Goal: Information Seeking & Learning: Learn about a topic

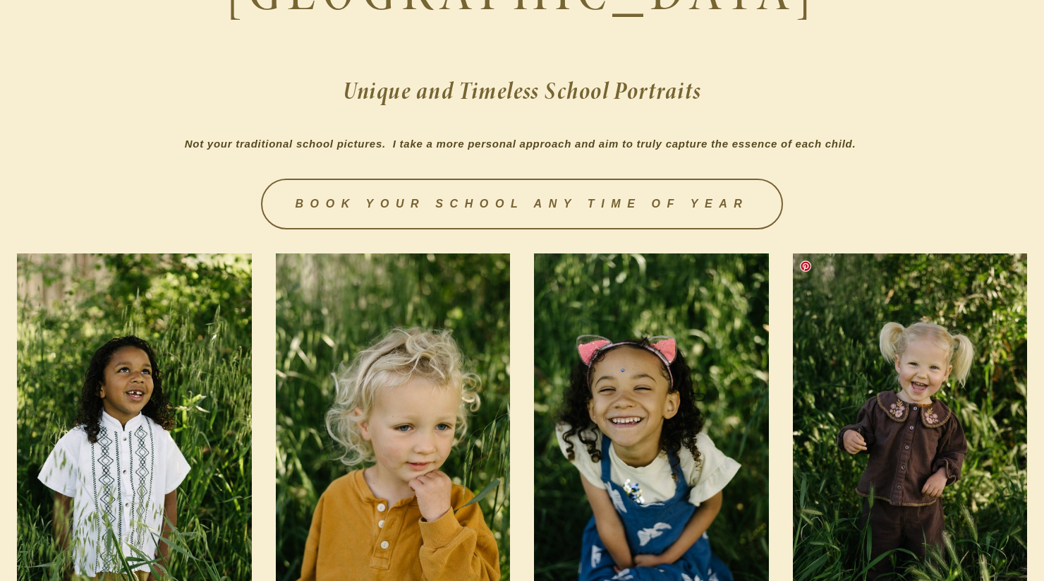
scroll to position [353, 0]
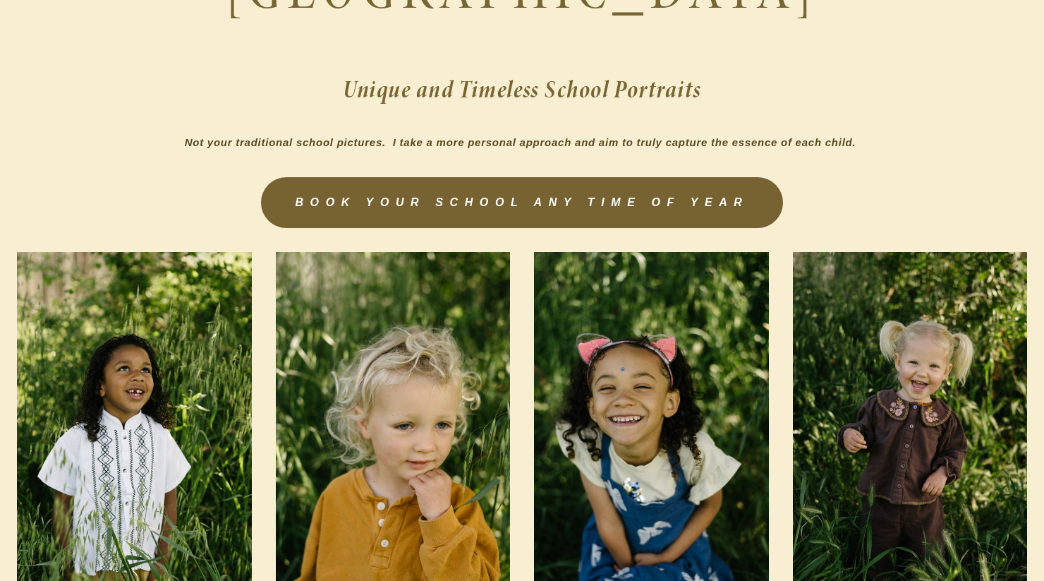
click at [511, 183] on link "BOOK YOUR SCHOOL ANY TIME OF YEAR" at bounding box center [521, 202] width 521 height 51
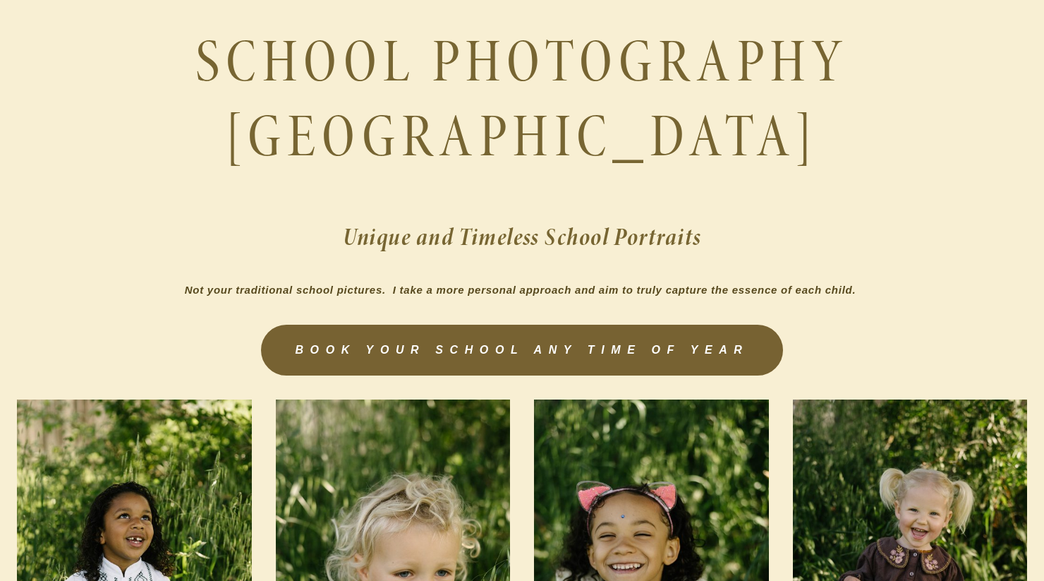
scroll to position [212, 0]
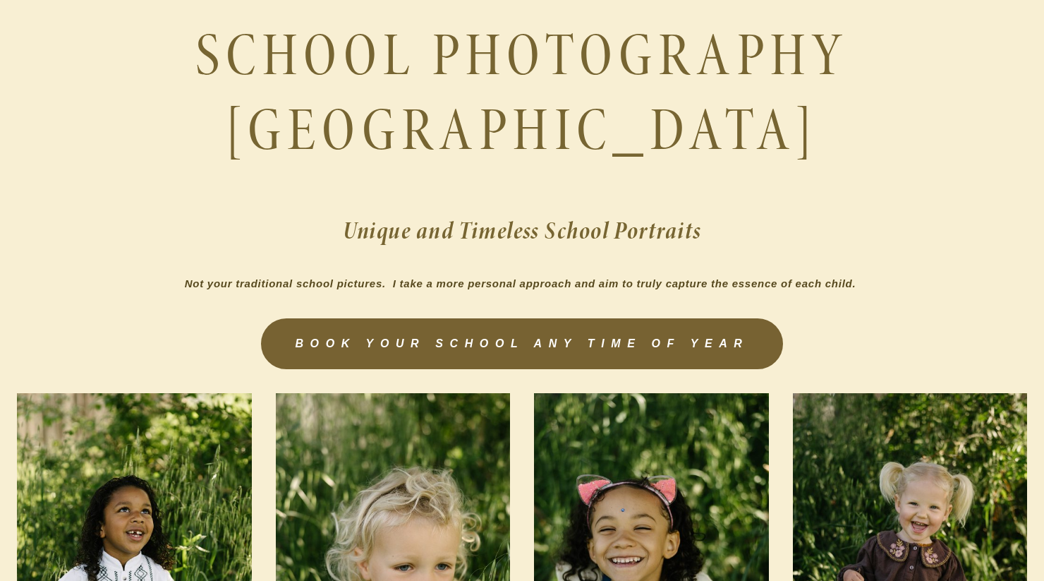
click at [466, 349] on link "BOOK YOUR SCHOOL ANY TIME OF YEAR" at bounding box center [521, 343] width 521 height 51
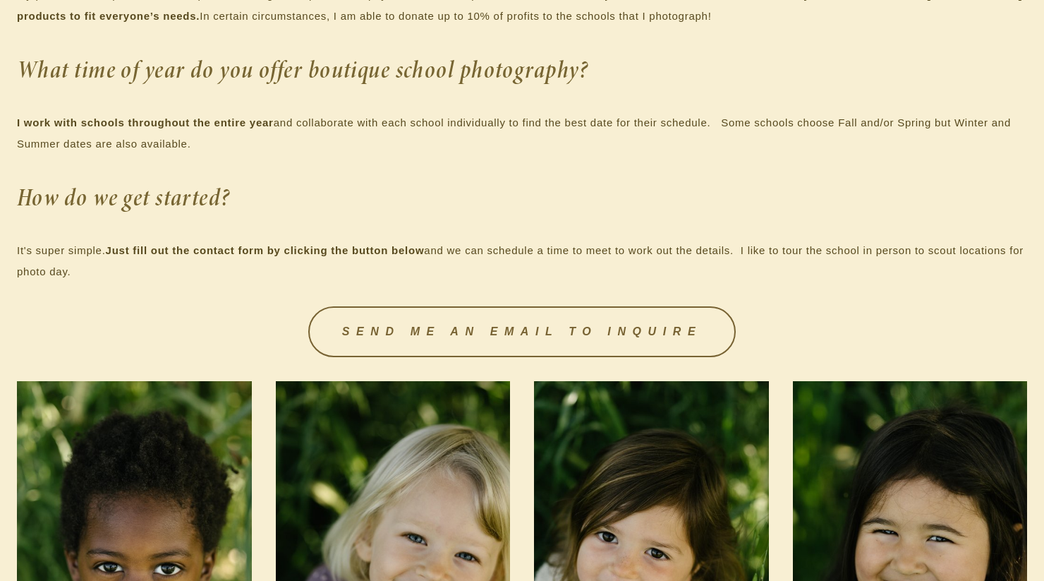
scroll to position [1552, 0]
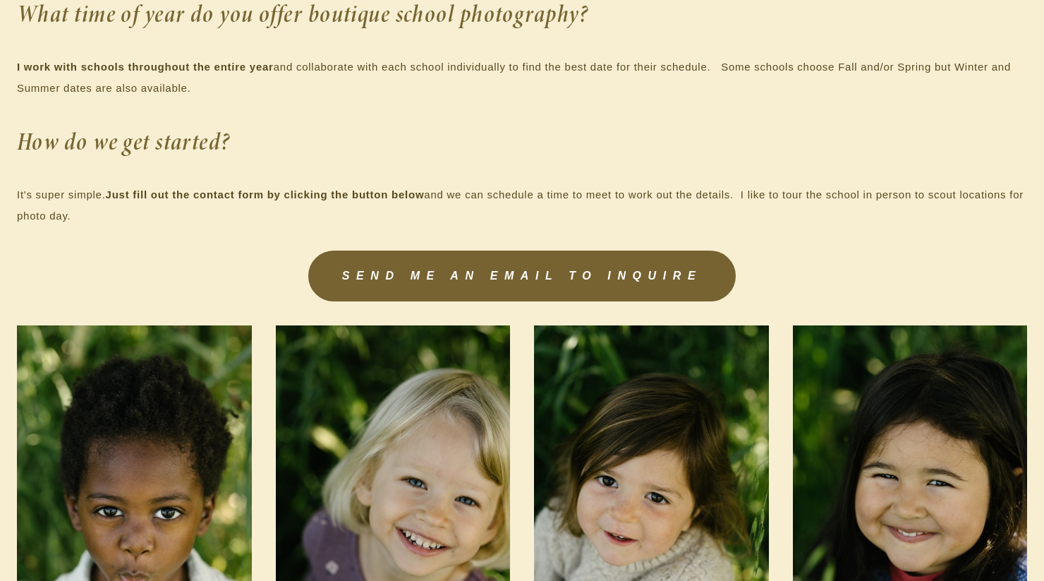
click at [454, 279] on link "SEND ME AN EMAIL TO INQUIRE" at bounding box center [522, 275] width 428 height 51
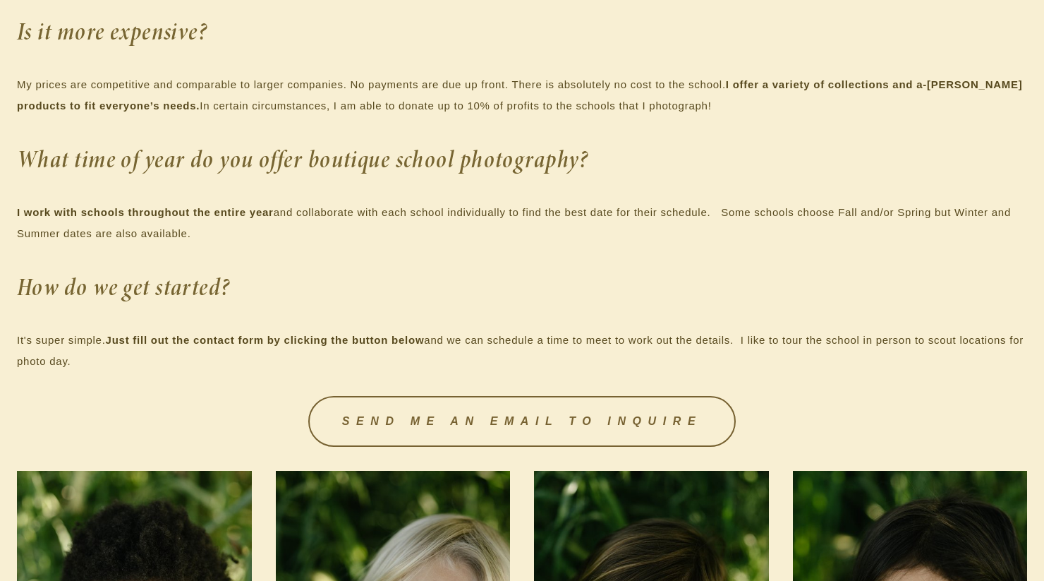
scroll to position [1623, 0]
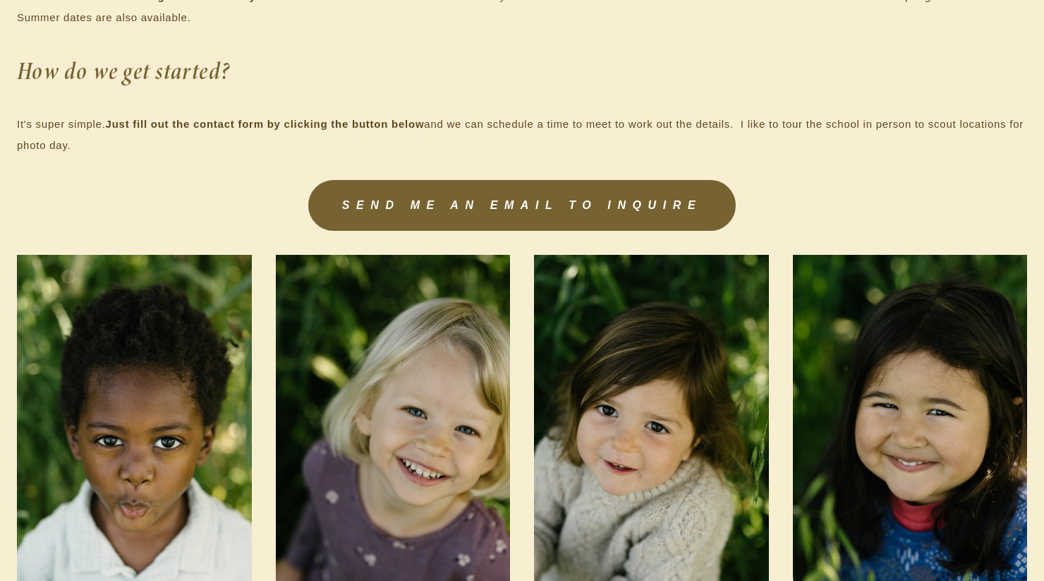
click at [440, 222] on link "SEND ME AN EMAIL TO INQUIRE" at bounding box center [522, 205] width 428 height 51
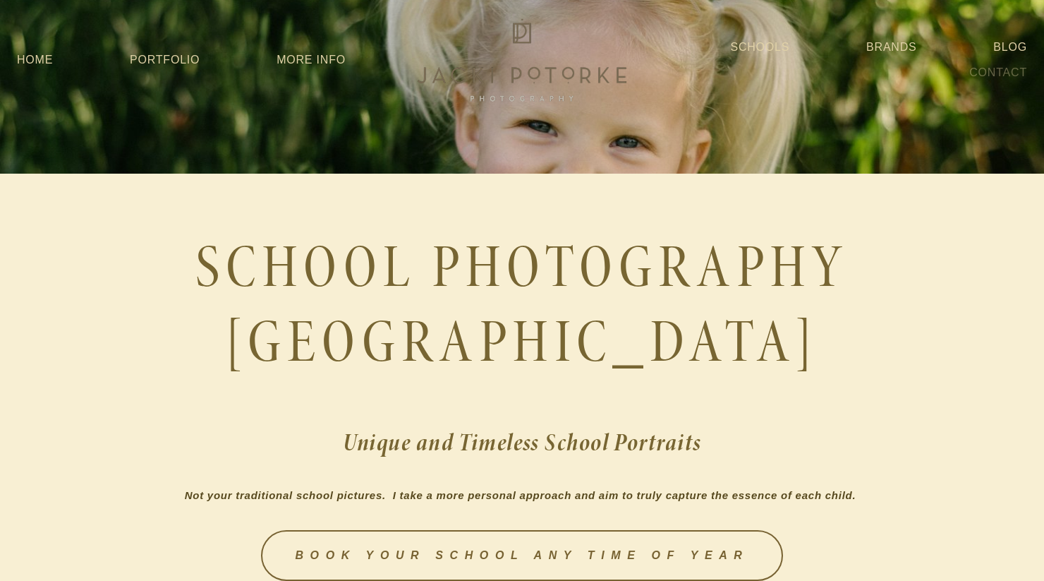
click at [1010, 75] on link "Contact" at bounding box center [998, 72] width 58 height 25
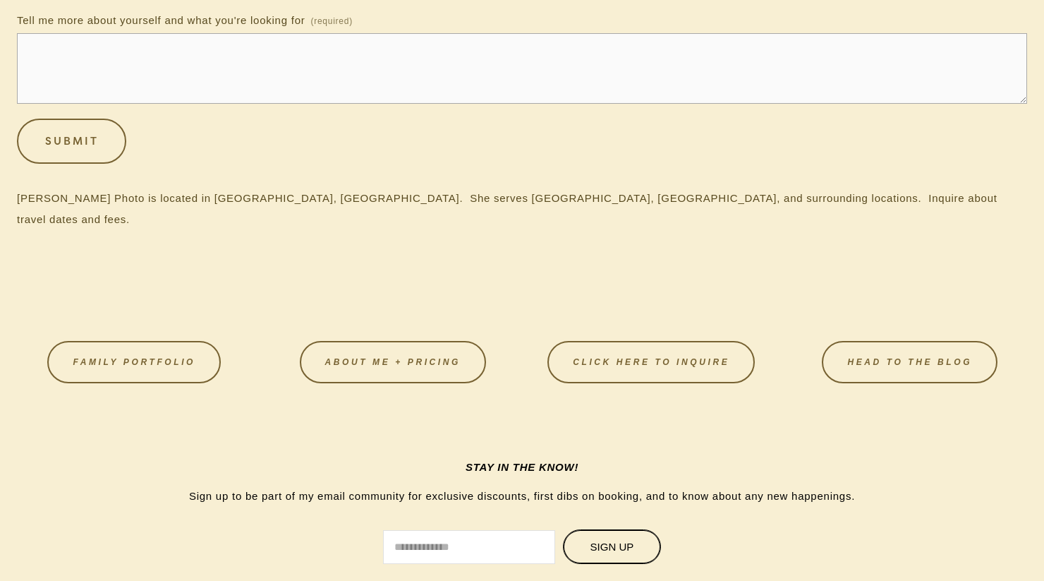
scroll to position [635, 0]
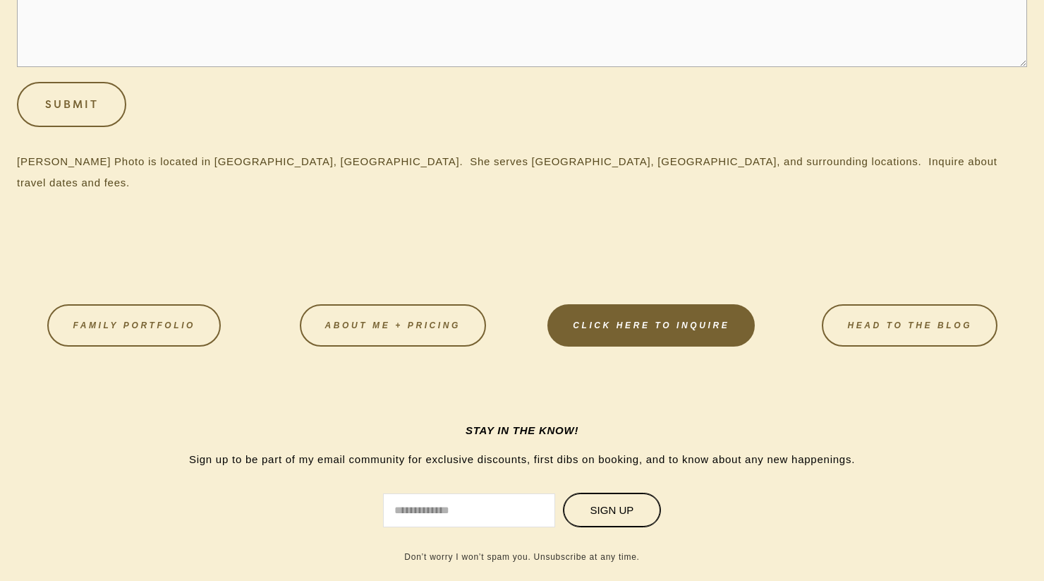
click at [653, 304] on link "CLICK HERE TO INQUIRE" at bounding box center [650, 325] width 207 height 42
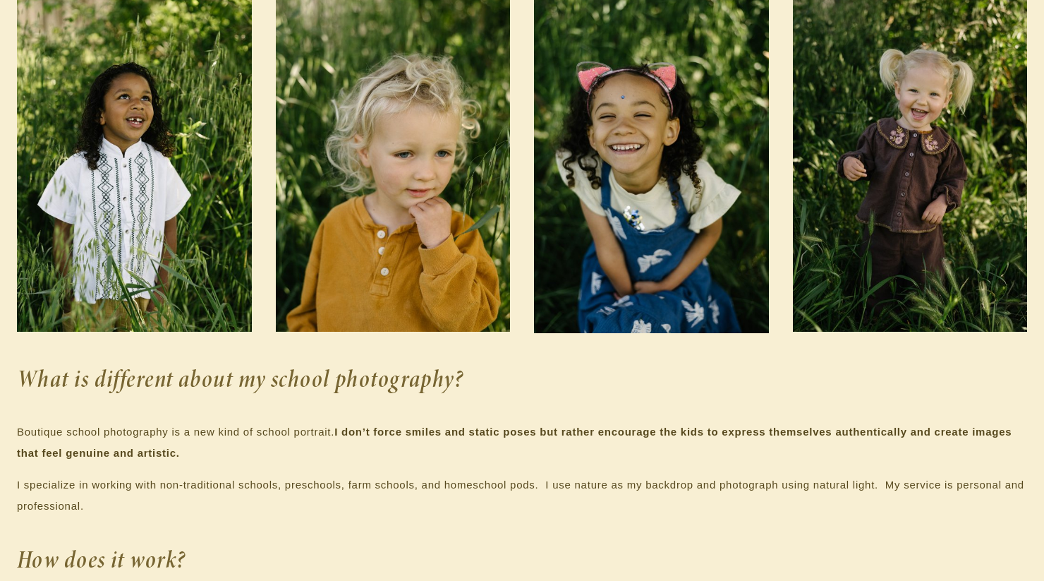
scroll to position [635, 0]
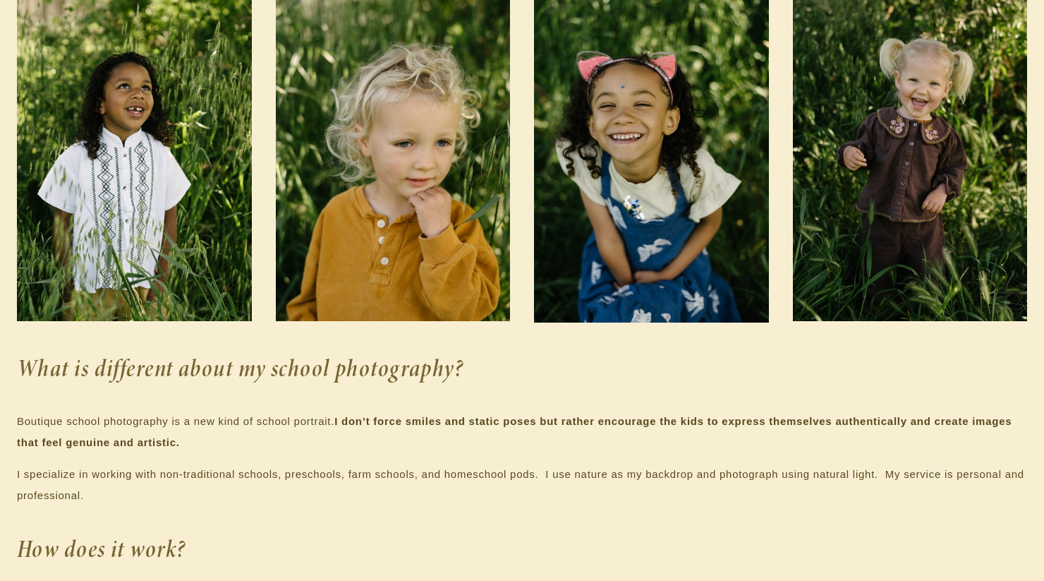
click at [677, 207] on img at bounding box center [651, 146] width 235 height 353
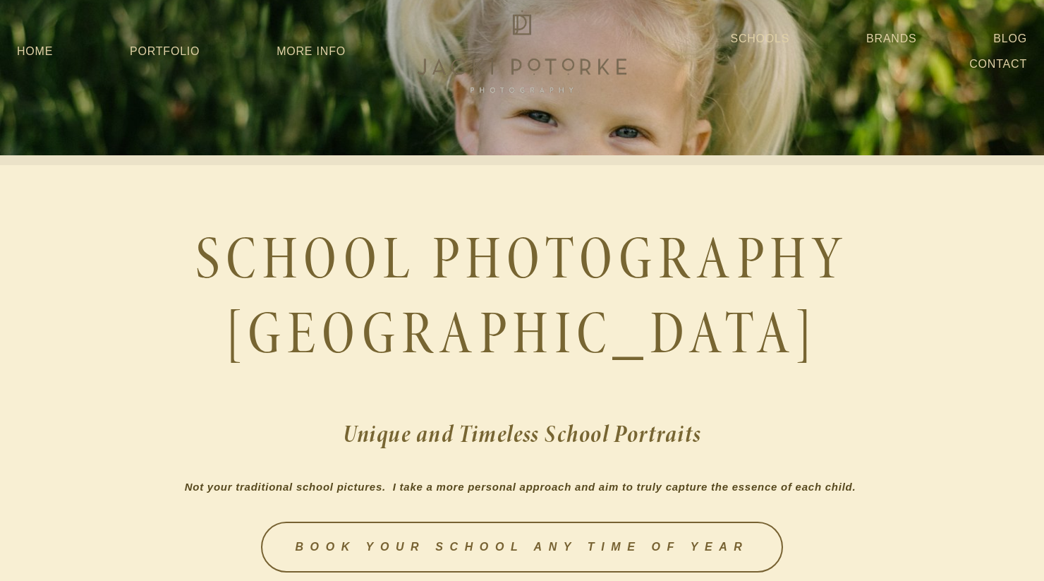
scroll to position [0, 0]
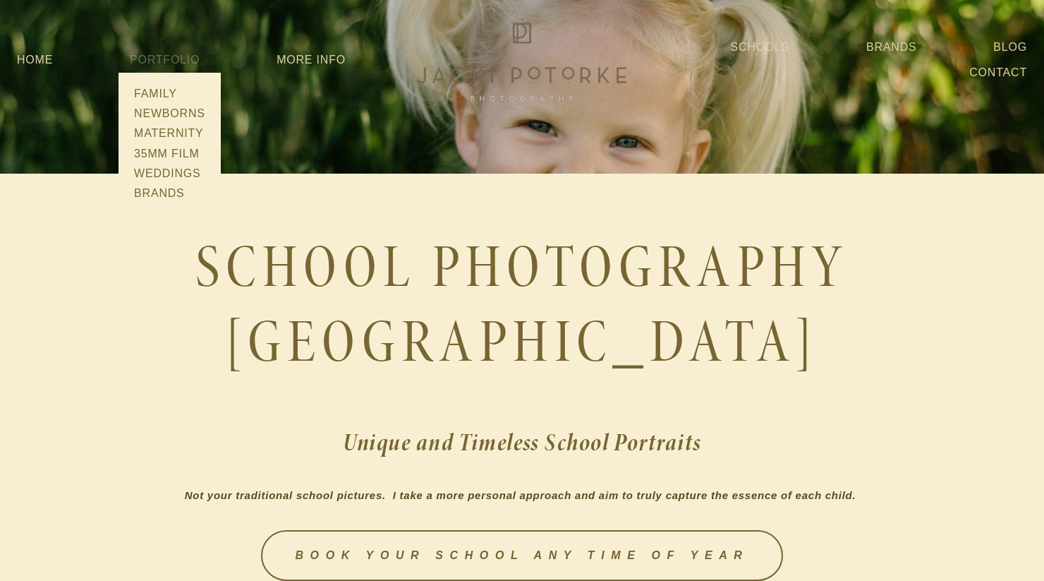
click at [176, 60] on link "Portfolio" at bounding box center [165, 60] width 70 height 12
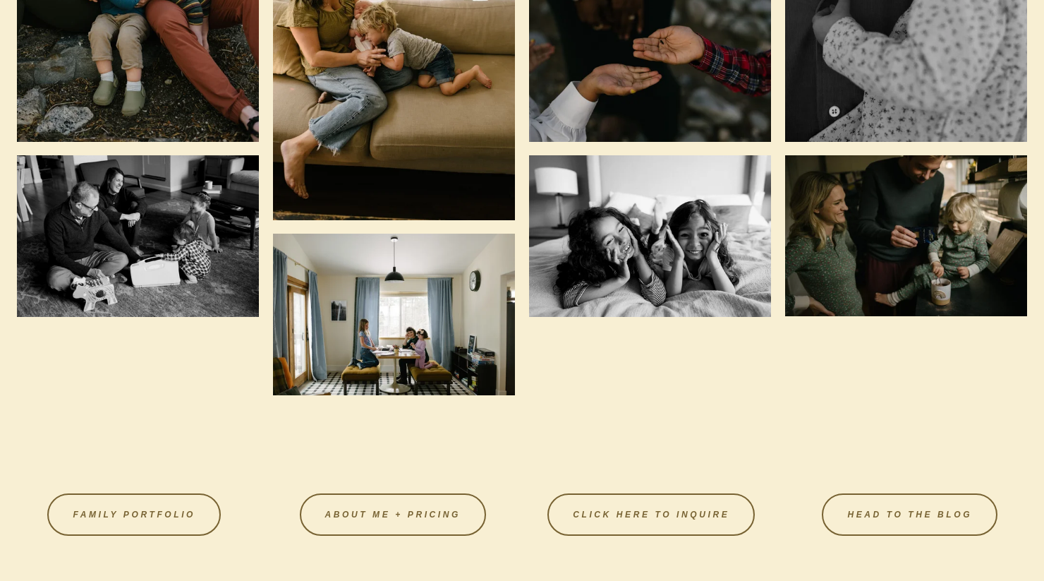
scroll to position [3598, 0]
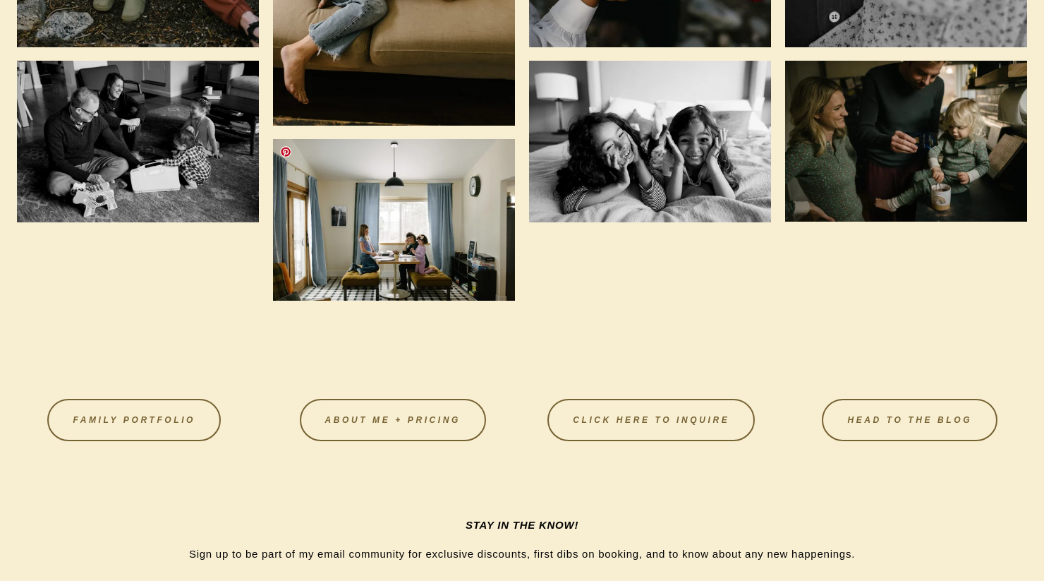
click at [447, 235] on img at bounding box center [394, 220] width 242 height 162
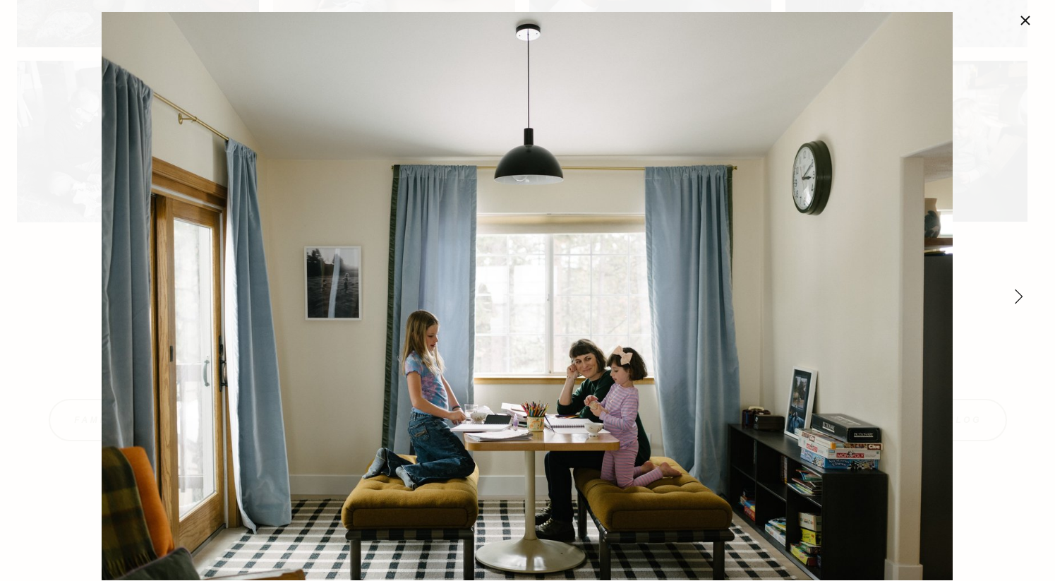
click at [1018, 25] on link "Close" at bounding box center [1025, 20] width 17 height 17
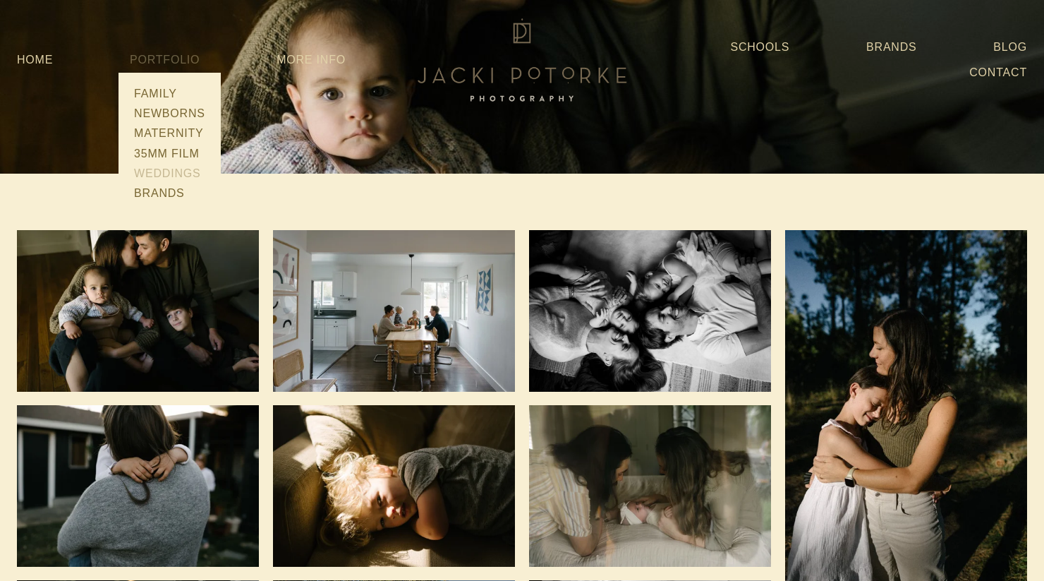
click at [166, 172] on link "Weddings" at bounding box center [170, 174] width 80 height 20
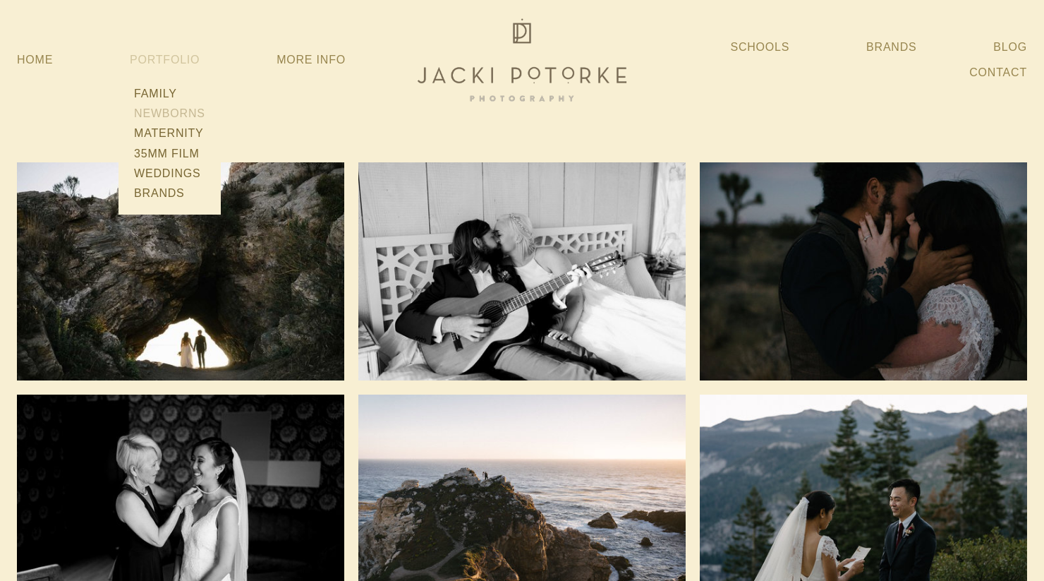
click at [165, 119] on link "Newborns" at bounding box center [170, 114] width 80 height 20
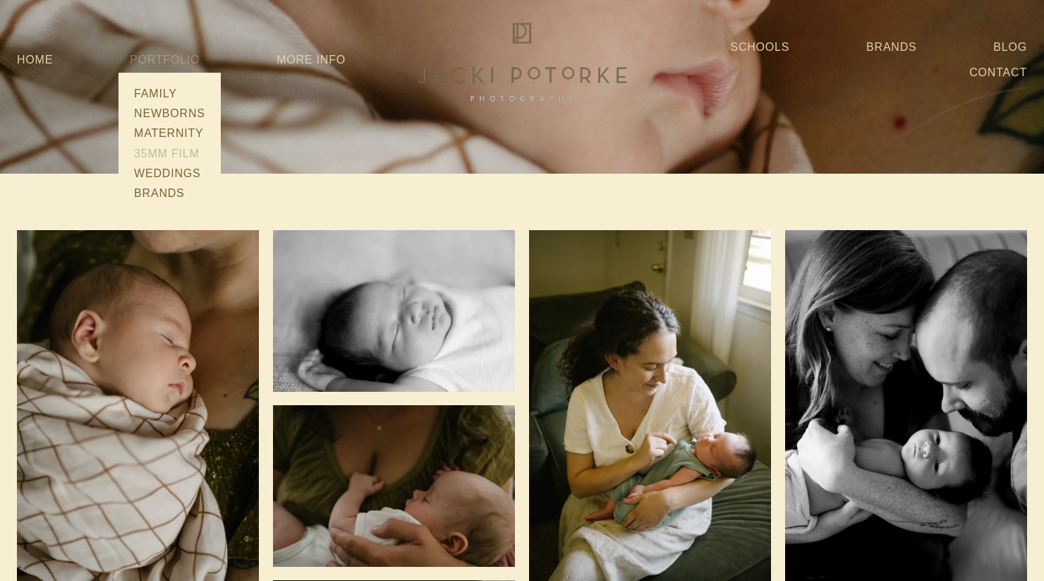
click at [166, 154] on link "35mm Film" at bounding box center [170, 154] width 80 height 20
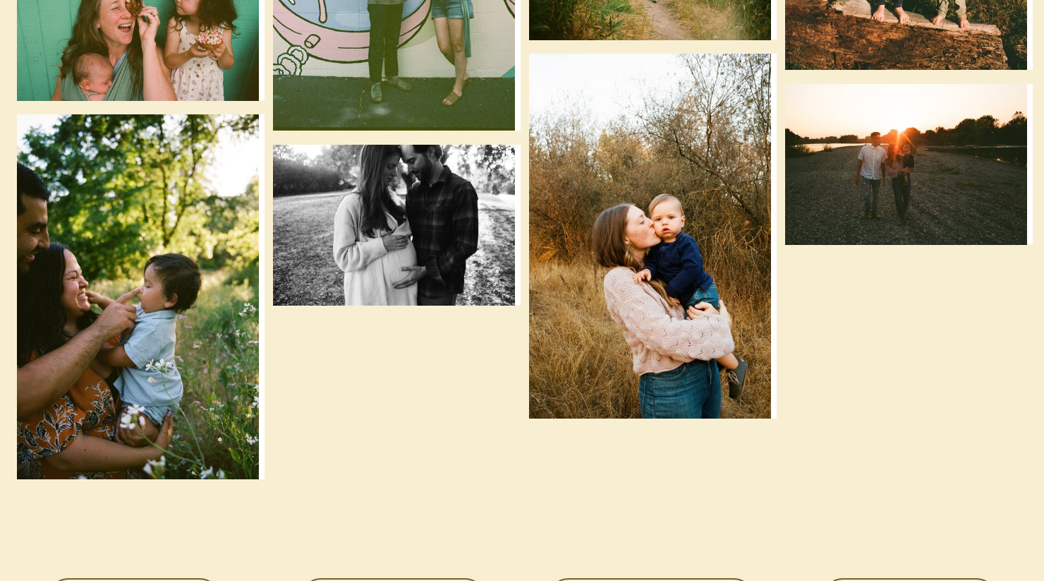
scroll to position [2681, 0]
